Goal: Task Accomplishment & Management: Manage account settings

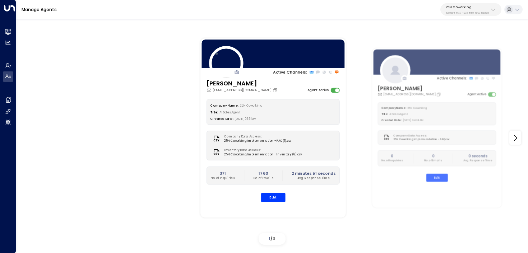
click at [477, 12] on p "3b9800f4-81ca-4ec0-8758-72fbe4763f36" at bounding box center [467, 13] width 43 height 3
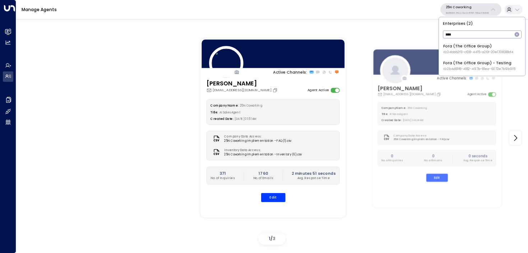
type input "****"
click at [457, 49] on div "Fora (The Office Group) ID: 24bbb2f3-cf28-4415-a26f-20e170838bf4" at bounding box center [479, 48] width 70 height 11
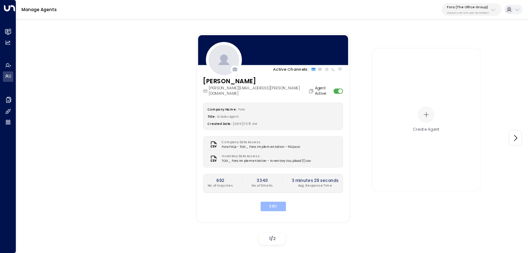
click at [274, 202] on button "Edit" at bounding box center [273, 206] width 26 height 9
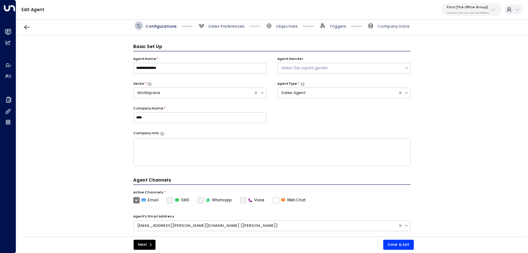
scroll to position [8, 0]
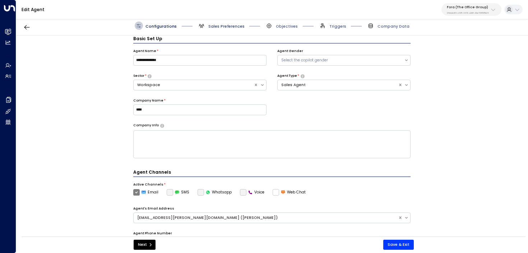
click at [232, 25] on span "Sales Preferences" at bounding box center [226, 26] width 36 height 5
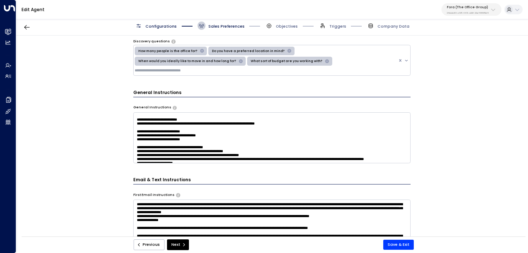
scroll to position [381, 0]
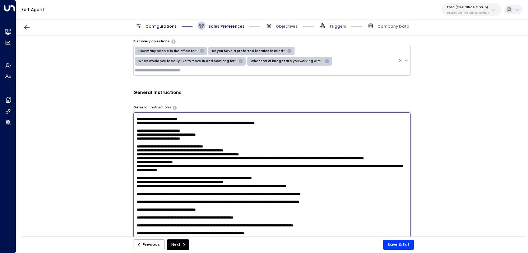
click at [338, 136] on textarea at bounding box center [272, 184] width 278 height 143
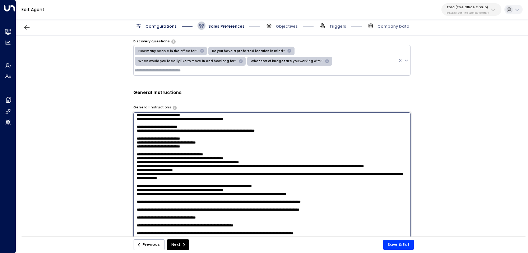
drag, startPoint x: 331, startPoint y: 147, endPoint x: 103, endPoint y: 147, distance: 227.5
click at [103, 147] on div "**********" at bounding box center [272, 138] width 512 height 205
type textarea "**********"
click at [401, 247] on button "Save & Exit" at bounding box center [399, 245] width 31 height 10
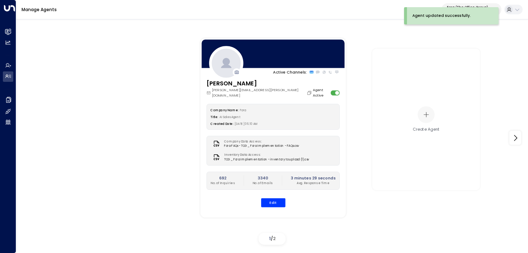
click at [449, 5] on p "Fora (The Office Group)" at bounding box center [468, 7] width 42 height 4
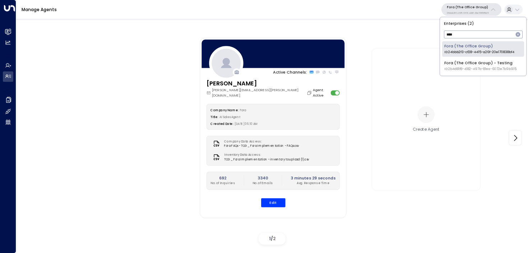
type input "****"
click at [463, 68] on span "ID: 2b4d81f8-4182-497b-81ea-6072e7b9b915" at bounding box center [481, 69] width 72 height 5
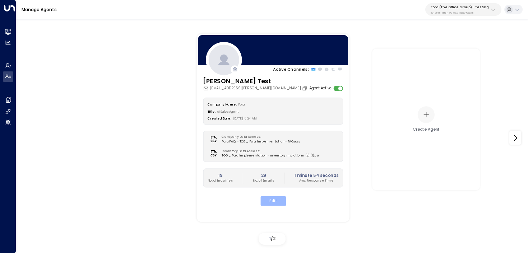
click at [278, 203] on button "Edit" at bounding box center [273, 201] width 26 height 9
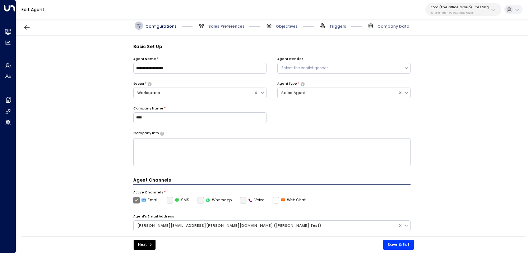
scroll to position [8, 0]
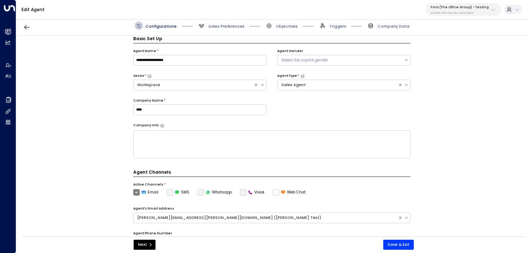
click at [232, 23] on span "Sales Preferences" at bounding box center [221, 26] width 47 height 8
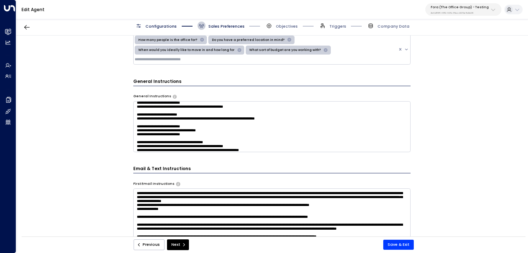
scroll to position [379, 0]
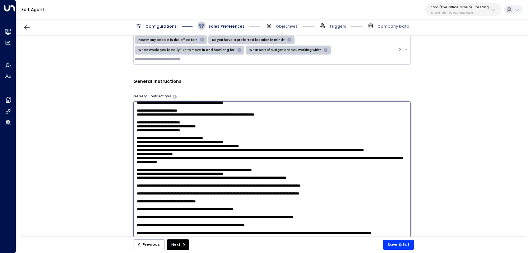
click at [304, 123] on textarea at bounding box center [272, 172] width 278 height 143
click at [302, 127] on textarea at bounding box center [272, 172] width 278 height 143
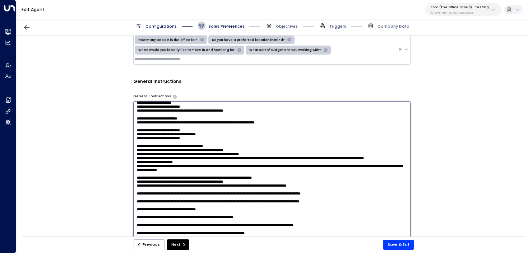
paste textarea "**********"
type textarea "**********"
click at [396, 248] on button "Save & Exit" at bounding box center [399, 245] width 31 height 10
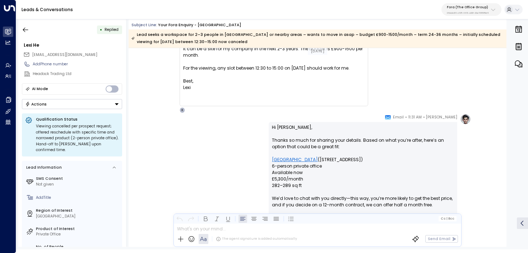
scroll to position [445, 0]
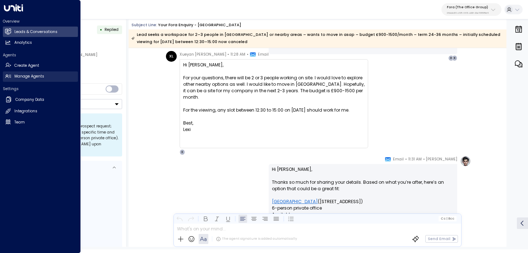
click at [10, 73] on link "Manage Agents Manage Agents" at bounding box center [40, 77] width 75 height 10
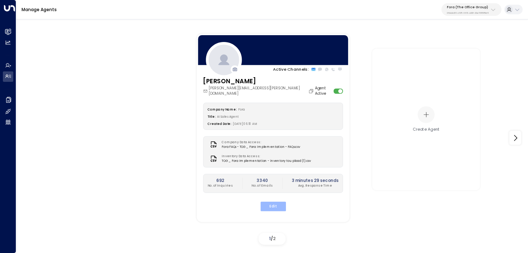
click at [269, 202] on button "Edit" at bounding box center [273, 206] width 26 height 9
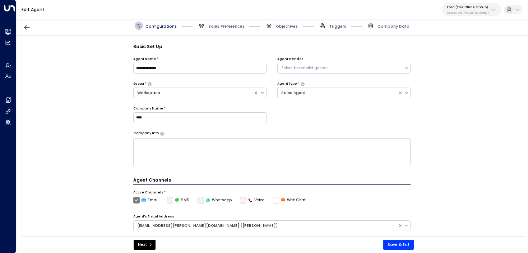
scroll to position [8, 0]
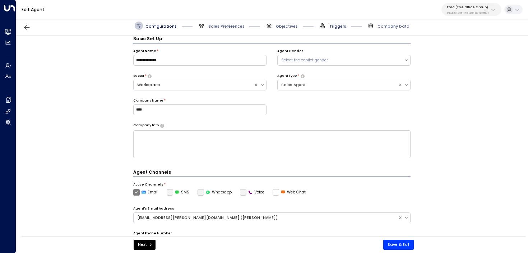
click at [333, 24] on span "Triggers" at bounding box center [338, 26] width 17 height 5
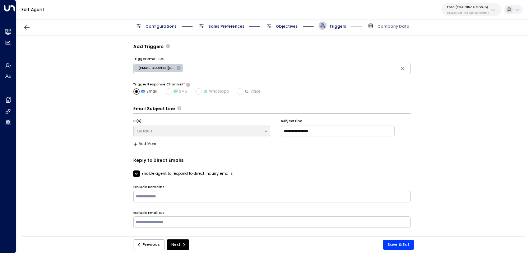
click at [288, 29] on span "Objectives" at bounding box center [287, 26] width 22 height 5
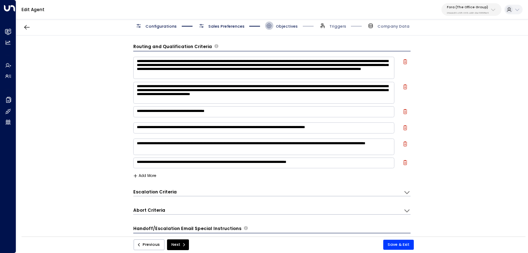
scroll to position [8, 0]
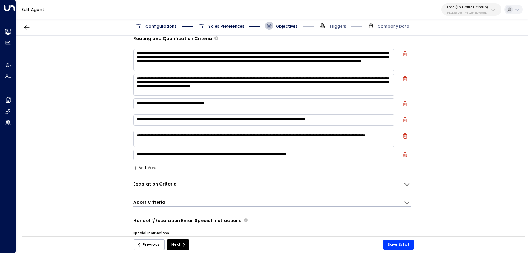
click at [200, 184] on div "Escalation Criteria Reset" at bounding box center [265, 184] width 265 height 6
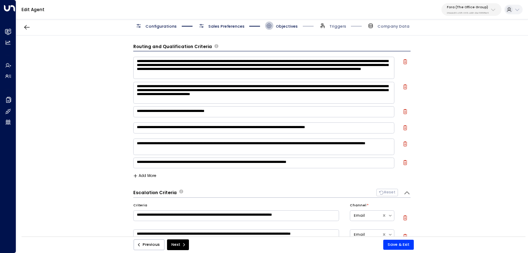
scroll to position [0, 0]
click at [164, 74] on textarea "**********" at bounding box center [264, 68] width 262 height 22
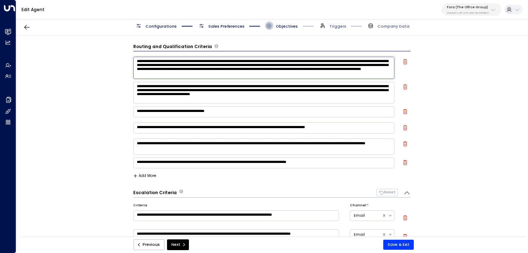
click at [164, 74] on textarea "**********" at bounding box center [264, 68] width 262 height 22
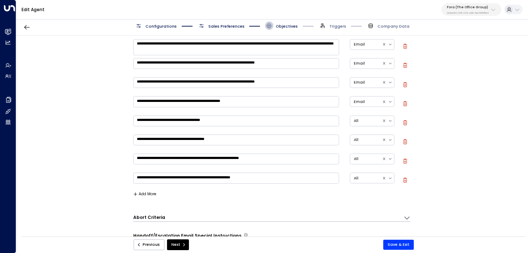
scroll to position [249, 0]
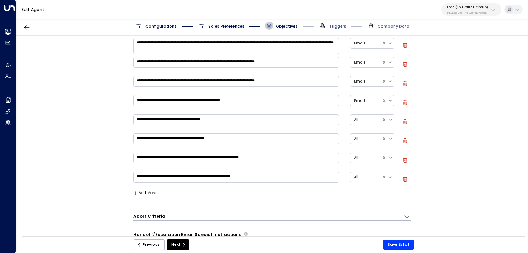
click at [137, 189] on div "**********" at bounding box center [272, 76] width 278 height 254
click at [141, 192] on button "Add More" at bounding box center [144, 193] width 23 height 4
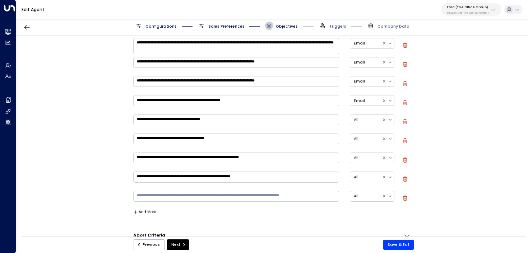
click at [162, 195] on textarea at bounding box center [236, 196] width 206 height 11
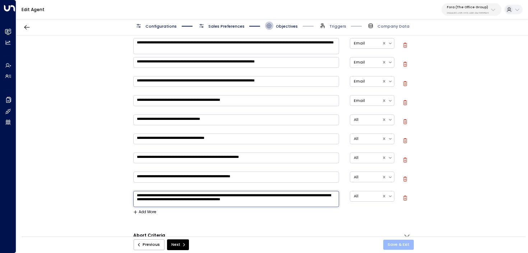
type textarea "**********"
click at [394, 244] on button "Save & Exit" at bounding box center [399, 245] width 31 height 10
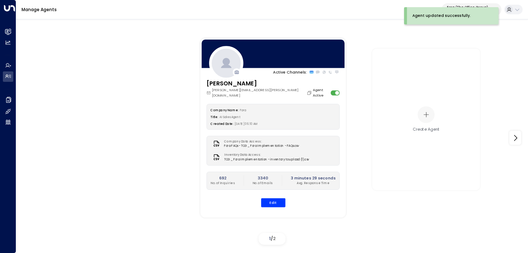
click at [452, 5] on p "Fora (The Office Group)" at bounding box center [468, 7] width 42 height 4
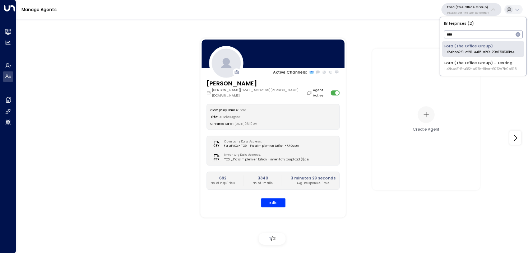
type input "****"
click at [481, 65] on div "Fora (The Office Group) - Testing ID: 2b4d81f8-4182-497b-81ea-6072e7b9b915" at bounding box center [481, 65] width 72 height 11
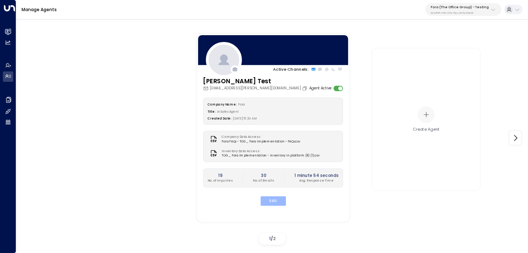
click at [280, 200] on button "Edit" at bounding box center [273, 201] width 26 height 9
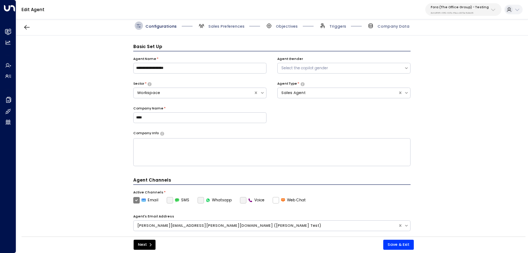
scroll to position [8, 0]
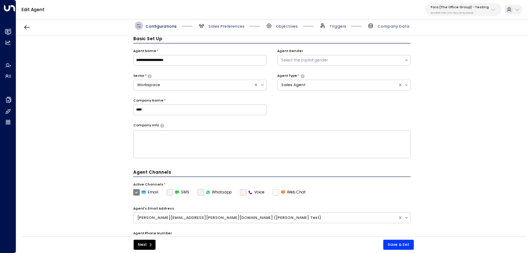
click at [339, 23] on span "Triggers" at bounding box center [333, 26] width 28 height 8
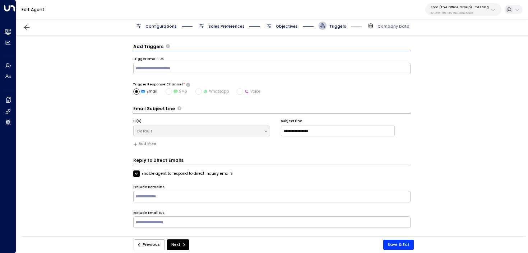
click at [292, 25] on span "Objectives" at bounding box center [287, 26] width 22 height 5
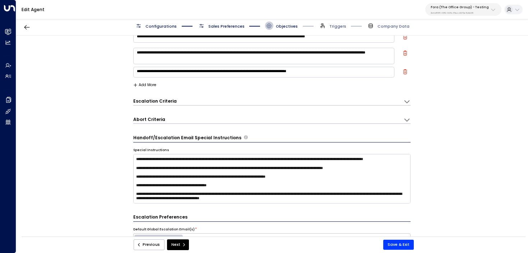
scroll to position [92, 0]
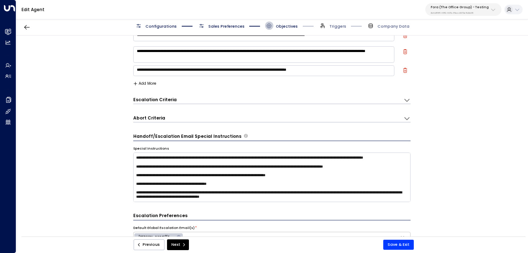
click at [215, 102] on div "Escalation Criteria Reset" at bounding box center [268, 100] width 271 height 7
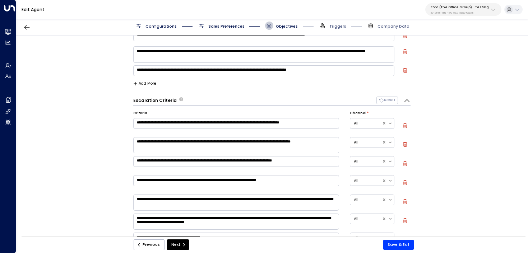
scroll to position [339, 0]
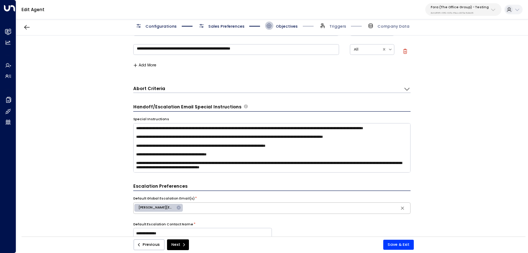
click at [146, 64] on button "Add More" at bounding box center [144, 65] width 23 height 4
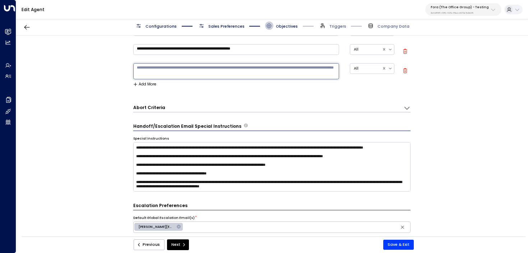
click at [152, 70] on textarea at bounding box center [236, 71] width 206 height 16
paste textarea "**********"
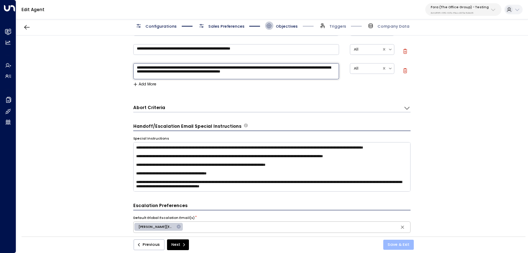
type textarea "**********"
click at [409, 241] on button "Save & Exit" at bounding box center [399, 245] width 31 height 10
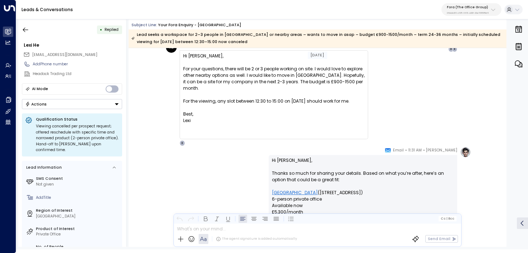
scroll to position [446, 0]
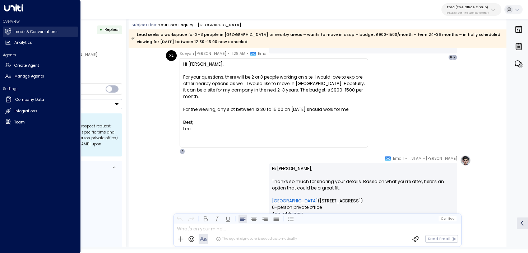
click at [9, 29] on icon at bounding box center [8, 31] width 6 height 6
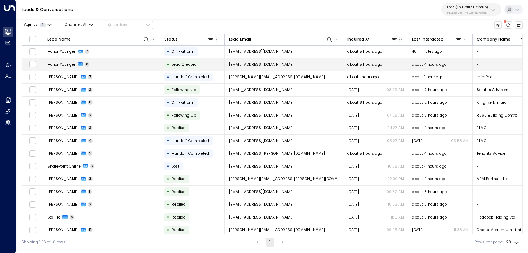
click at [139, 60] on td "Honor Younger 0" at bounding box center [101, 64] width 117 height 13
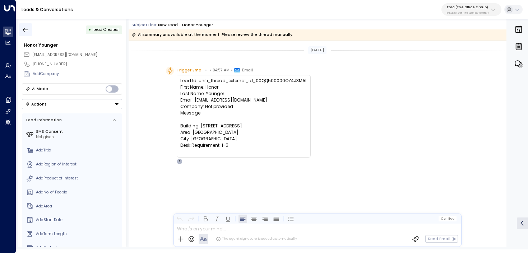
click at [24, 30] on icon "button" at bounding box center [25, 29] width 7 height 7
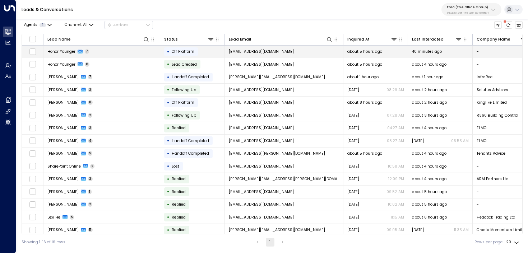
click at [100, 56] on td "Honor Younger 7" at bounding box center [101, 52] width 117 height 13
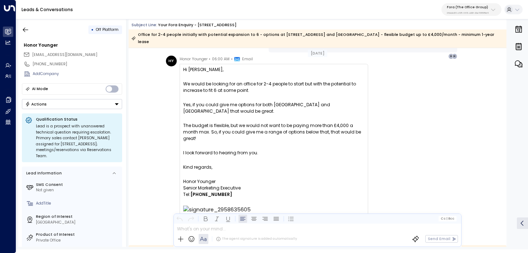
scroll to position [902, 0]
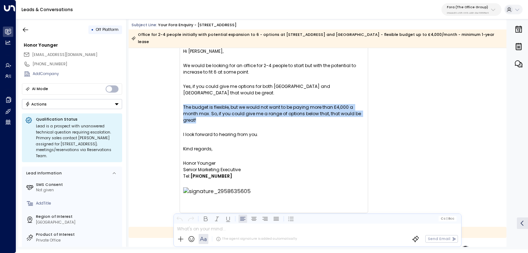
drag, startPoint x: 215, startPoint y: 114, endPoint x: 160, endPoint y: 101, distance: 56.1
click at [160, 101] on div "HY Honor Younger • 06:00 AM • Email Hi Eva, We would be looking for an office f…" at bounding box center [318, 128] width 378 height 183
copy span "The budget is flexible, but we would not want to be paying more than £4,000 a m…"
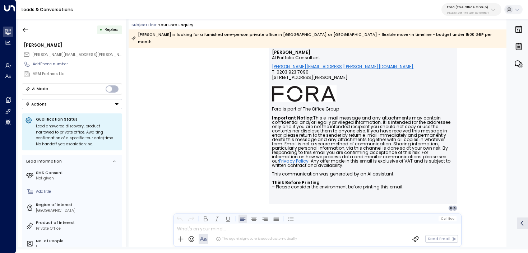
scroll to position [614, 0]
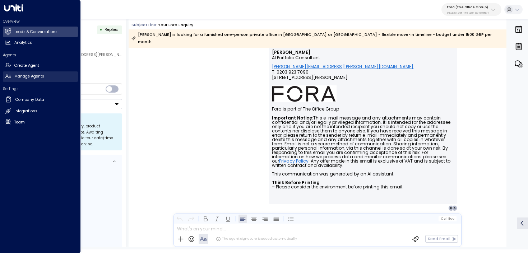
click at [13, 73] on link "Manage Agents Manage Agents" at bounding box center [40, 77] width 75 height 10
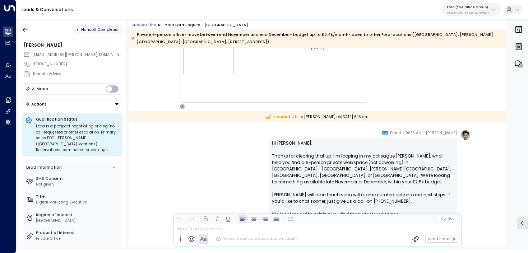
scroll to position [1492, 0]
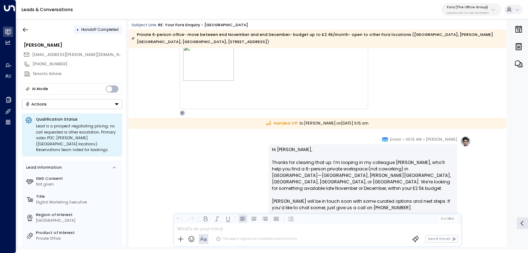
click at [279, 151] on p "Hi [PERSON_NAME], Thanks for clearing that up. I’m looping in my colleague [PER…" at bounding box center [363, 189] width 182 height 84
copy p "Caitie"
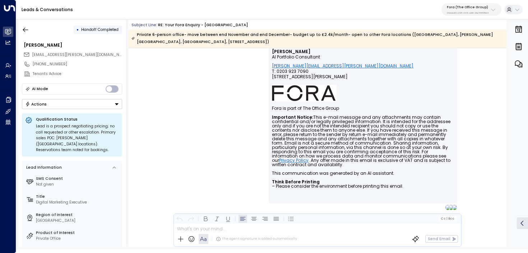
scroll to position [1674, 0]
